Goal: Information Seeking & Learning: Learn about a topic

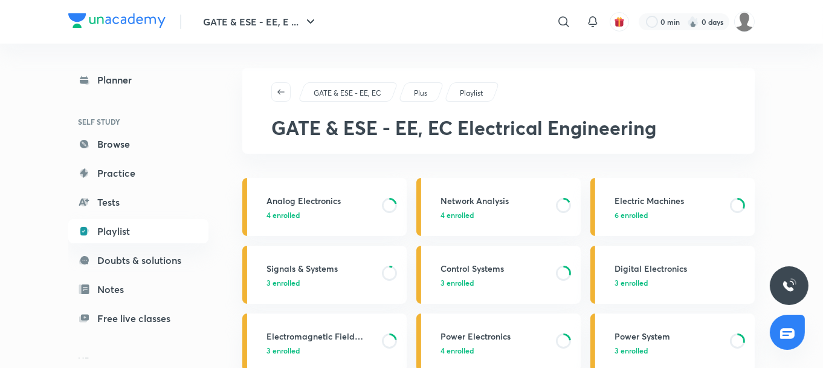
scroll to position [88, 0]
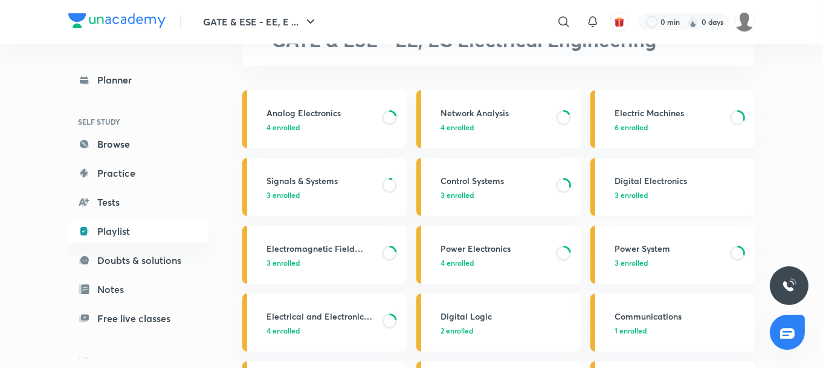
click at [670, 172] on link "Digital Electronics 3 enrolled" at bounding box center [673, 187] width 164 height 58
click at [624, 178] on h3 "Digital Electronics" at bounding box center [681, 180] width 133 height 13
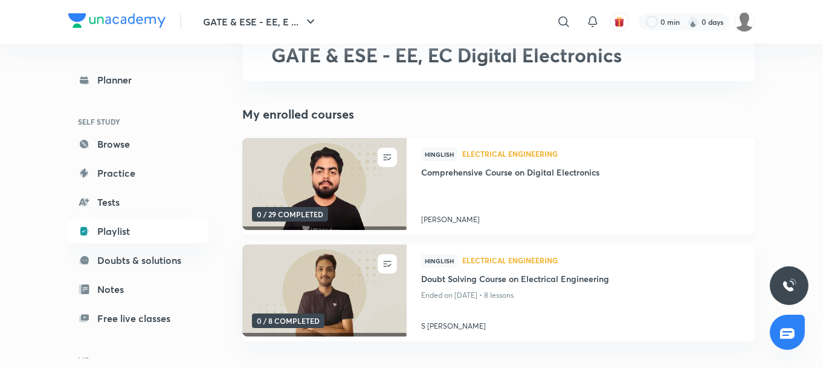
scroll to position [69, 0]
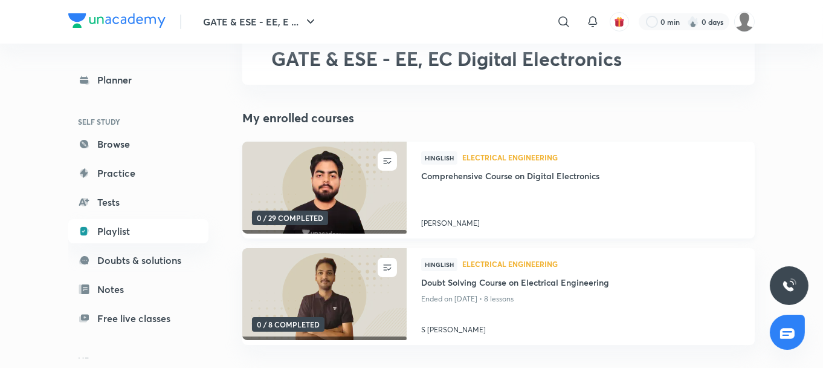
click at [342, 183] on img at bounding box center [324, 188] width 167 height 94
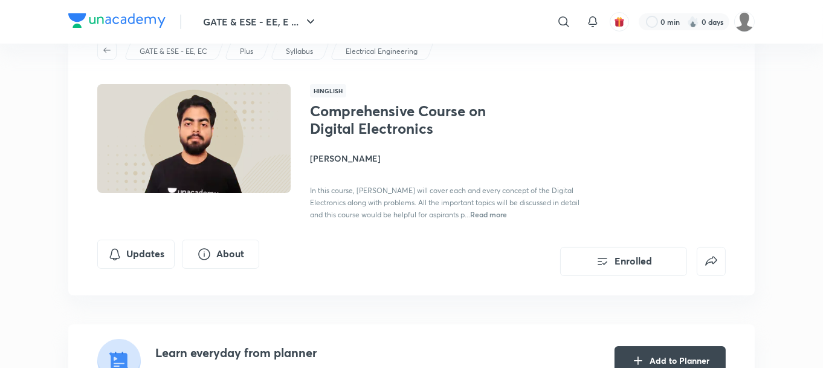
scroll to position [22, 0]
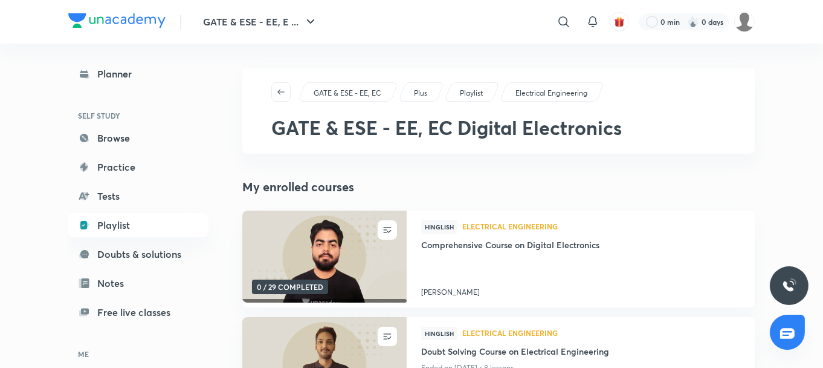
scroll to position [125, 0]
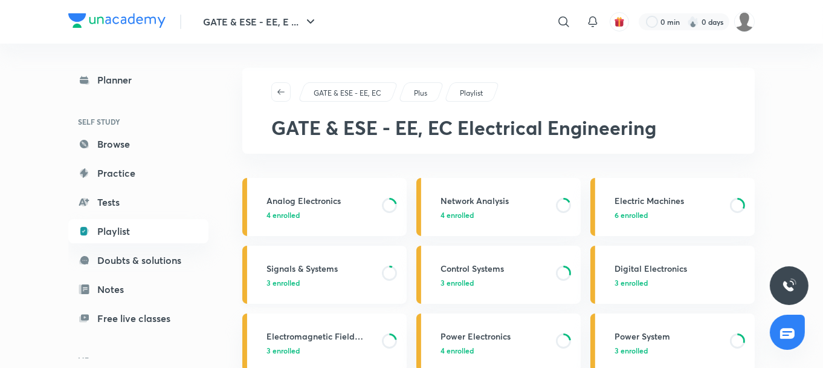
scroll to position [116, 0]
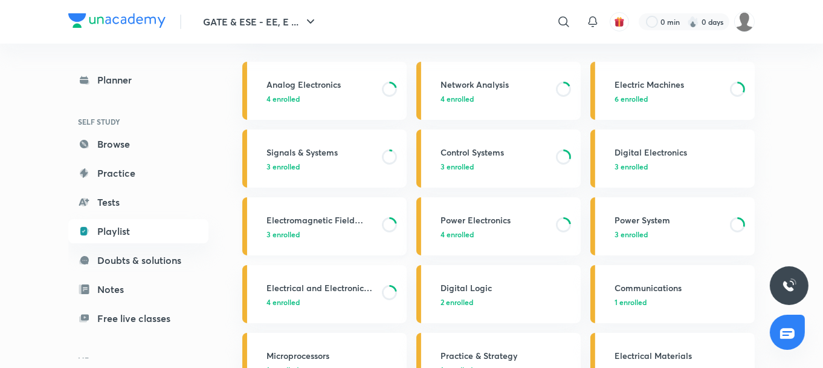
click at [343, 214] on h3 "Electromagnetic Field Theory" at bounding box center [321, 219] width 108 height 13
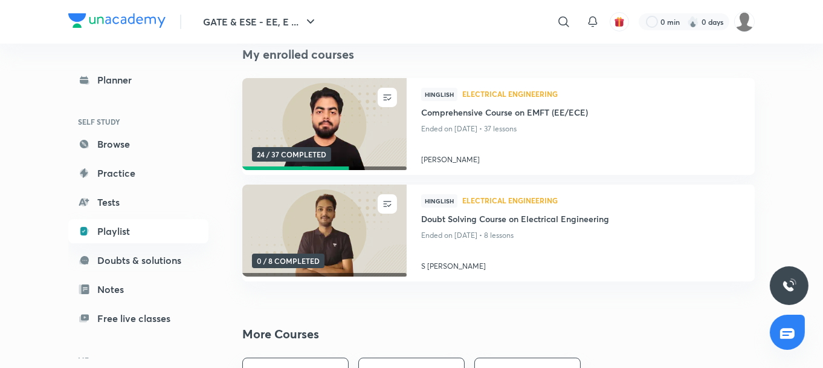
scroll to position [106, 0]
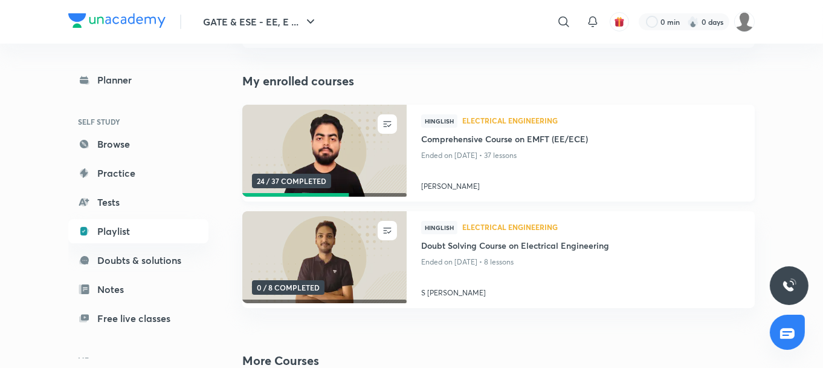
click at [358, 126] on img at bounding box center [324, 151] width 167 height 94
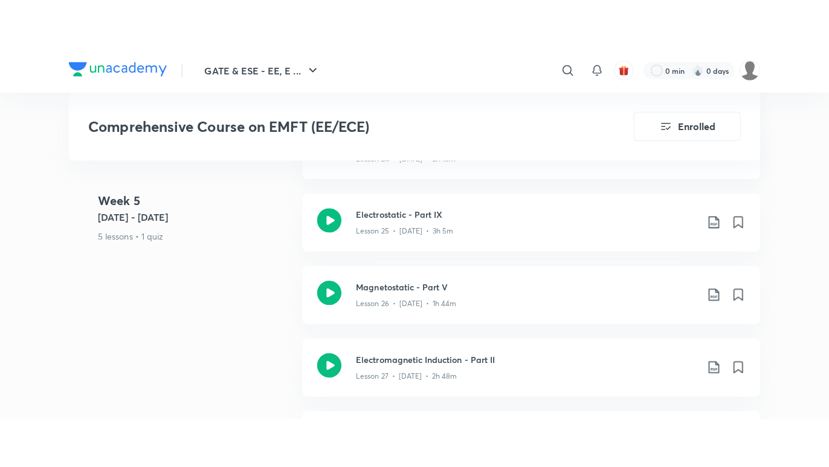
scroll to position [2985, 0]
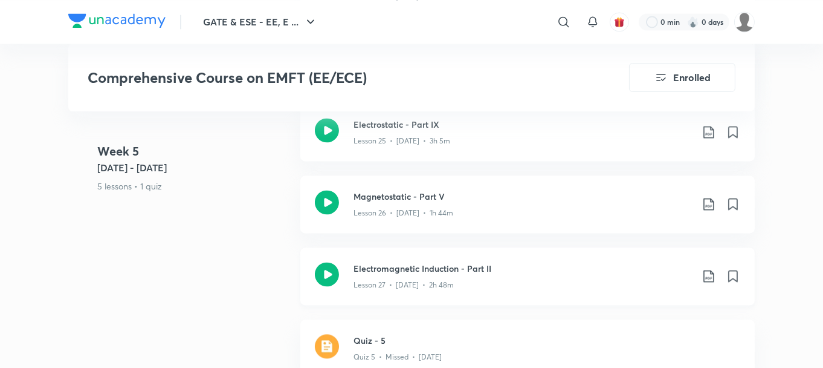
click at [326, 270] on icon at bounding box center [327, 274] width 24 height 24
